Goal: Information Seeking & Learning: Learn about a topic

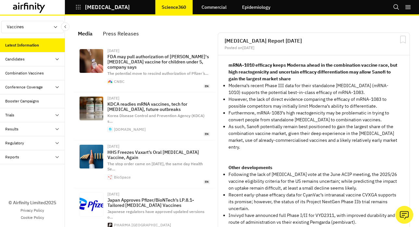
scroll to position [463, 195]
click at [25, 27] on button "Vaccines" at bounding box center [32, 27] width 62 height 12
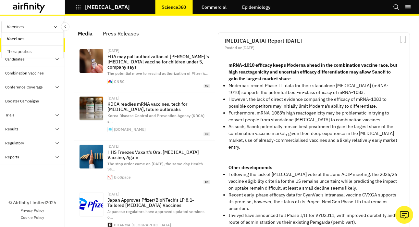
click at [21, 53] on p "Therapeutics" at bounding box center [19, 51] width 35 height 12
